Goal: Task Accomplishment & Management: Complete application form

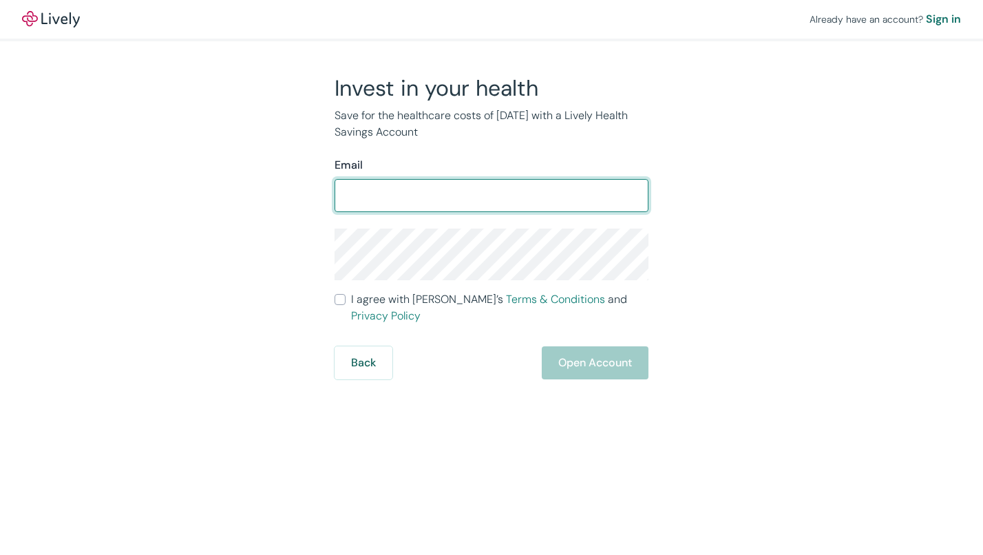
click at [375, 191] on input "Email" at bounding box center [492, 196] width 314 height 28
click at [339, 191] on input "Email" at bounding box center [492, 196] width 314 height 28
type input "[PERSON_NAME][EMAIL_ADDRESS][DOMAIN_NAME]"
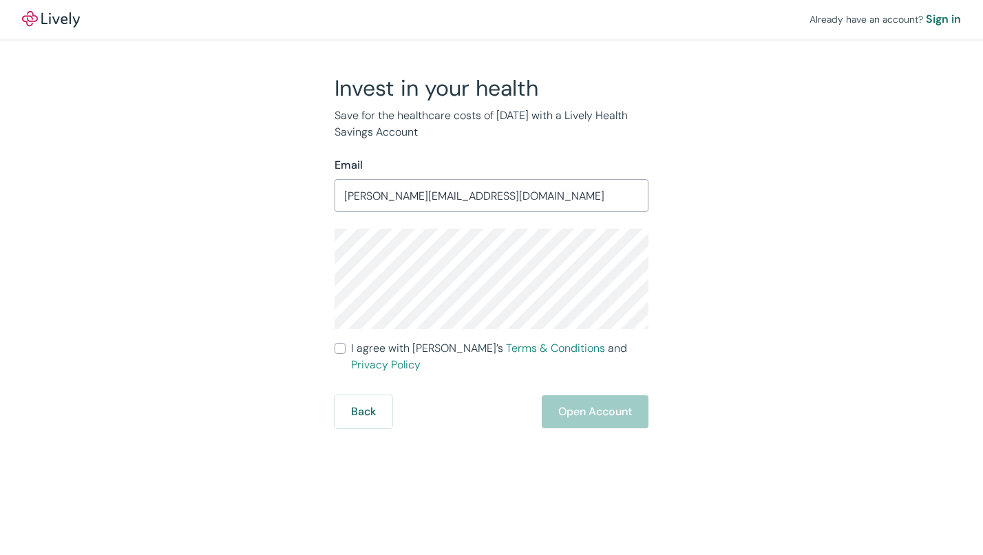
click at [761, 321] on div "Invest in your health Save for the healthcare costs of [DATE] with a Lively Hea…" at bounding box center [483, 251] width 661 height 354
click at [340, 348] on input "I agree with Lively’s Terms & Conditions and Privacy Policy" at bounding box center [340, 348] width 11 height 11
checkbox input "true"
click at [612, 396] on button "Open Account" at bounding box center [595, 411] width 107 height 33
